Goal: Task Accomplishment & Management: Manage account settings

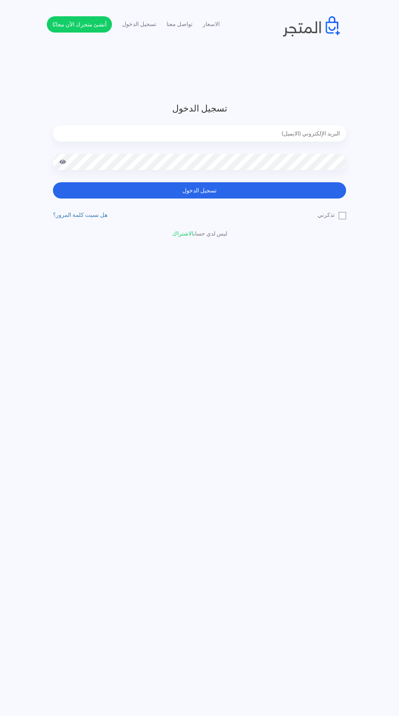
click at [292, 136] on input "email" at bounding box center [199, 133] width 293 height 16
type input "noha_mae86@yahoo.com"
click at [53, 182] on button "تسجيل الدخول" at bounding box center [199, 190] width 293 height 16
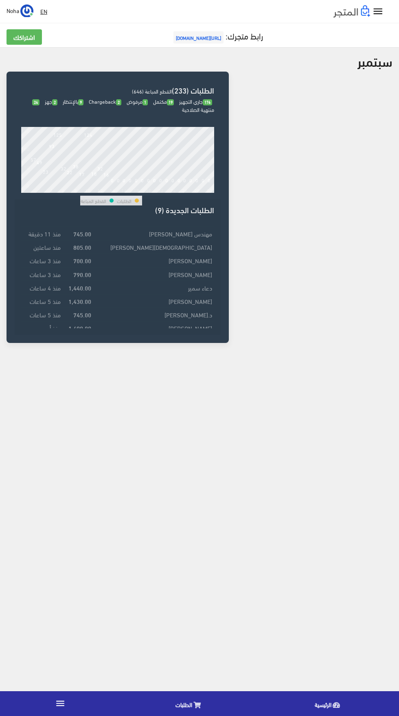
click at [197, 705] on icon at bounding box center [196, 705] width 7 height 7
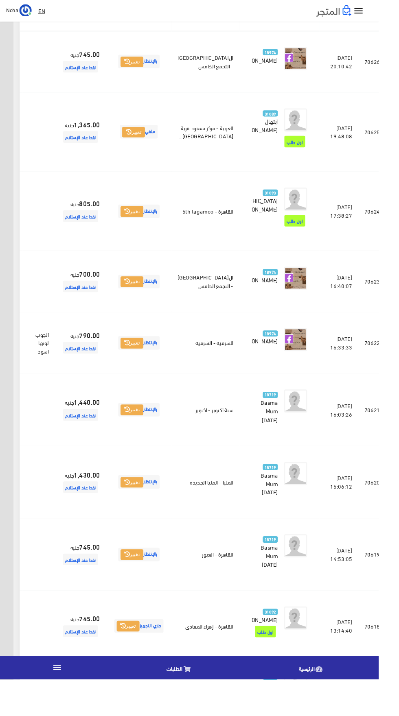
scroll to position [168, -21]
click at [17, 517] on link at bounding box center [6, 508] width 21 height 15
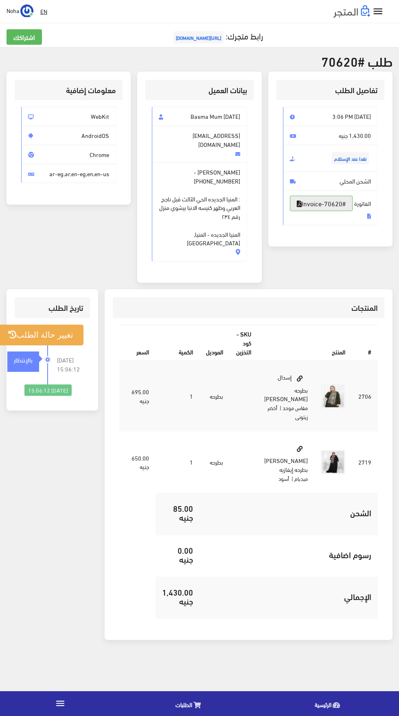
click at [330, 211] on link "#Invoice-70620" at bounding box center [321, 203] width 63 height 15
